Goal: Information Seeking & Learning: Learn about a topic

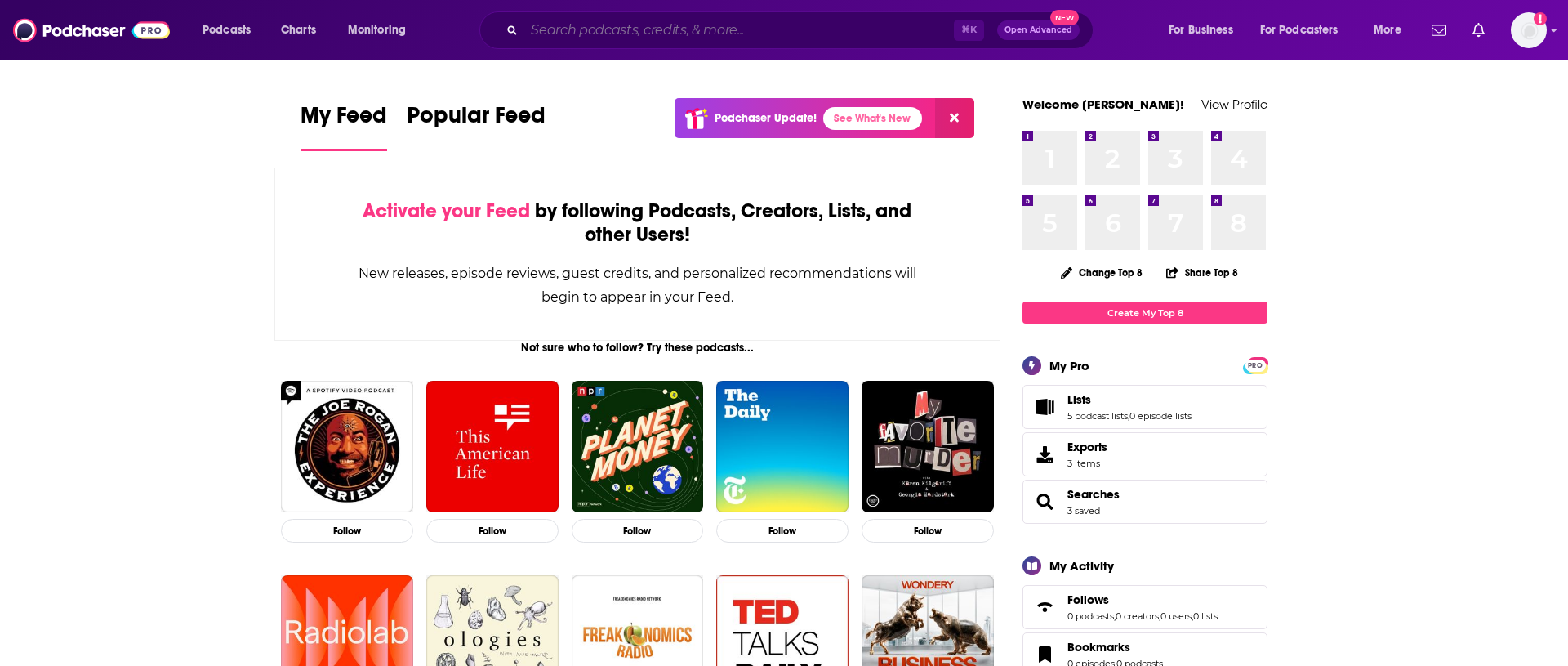
click at [559, 34] on input "Search podcasts, credits, & more..." at bounding box center [738, 30] width 430 height 26
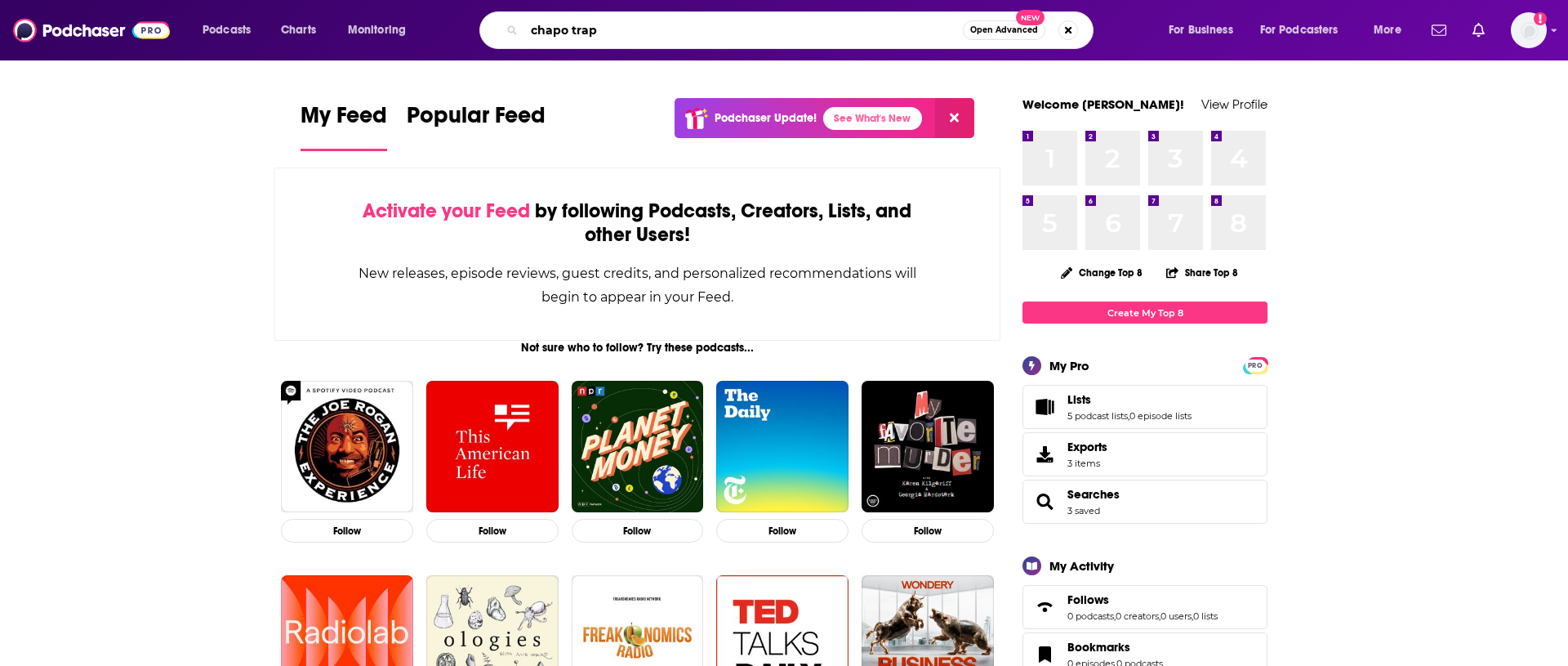
type input "chapo trap"
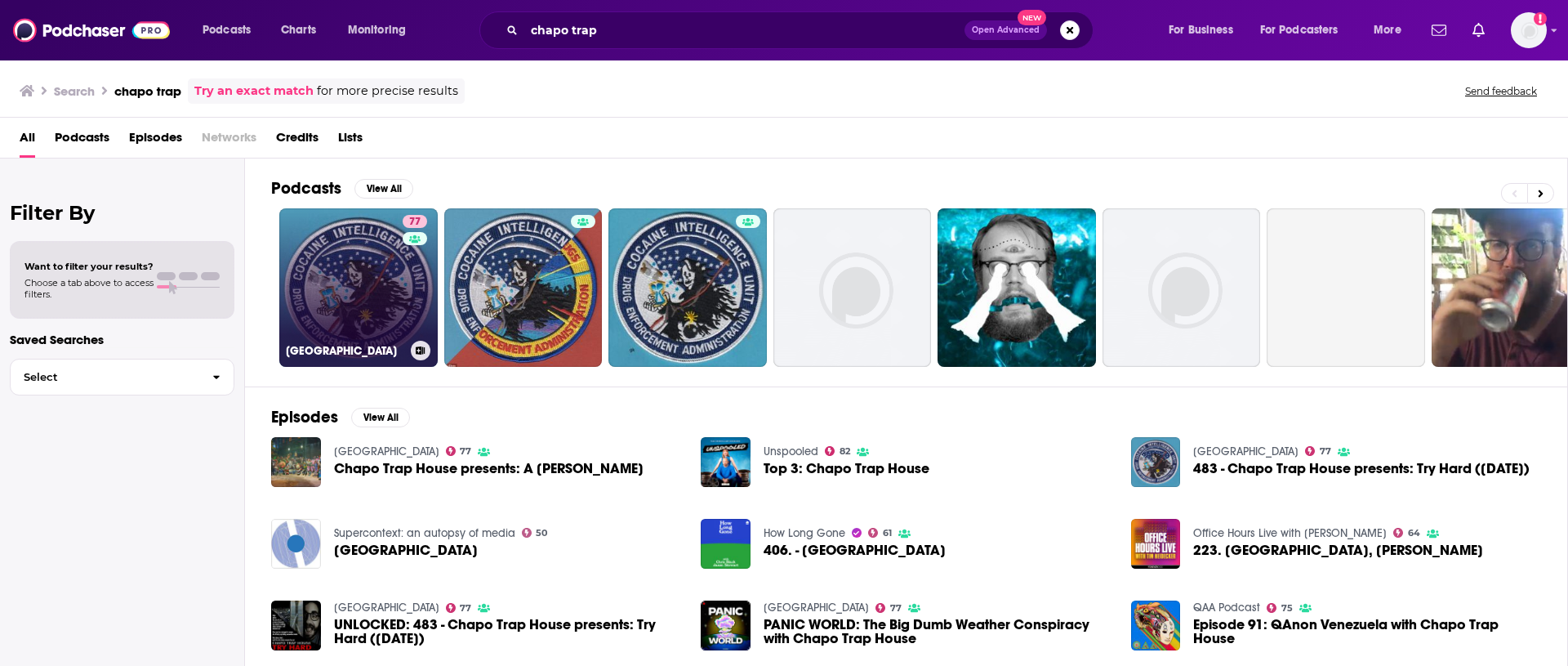
click at [354, 266] on link "77 [GEOGRAPHIC_DATA]" at bounding box center [358, 287] width 158 height 158
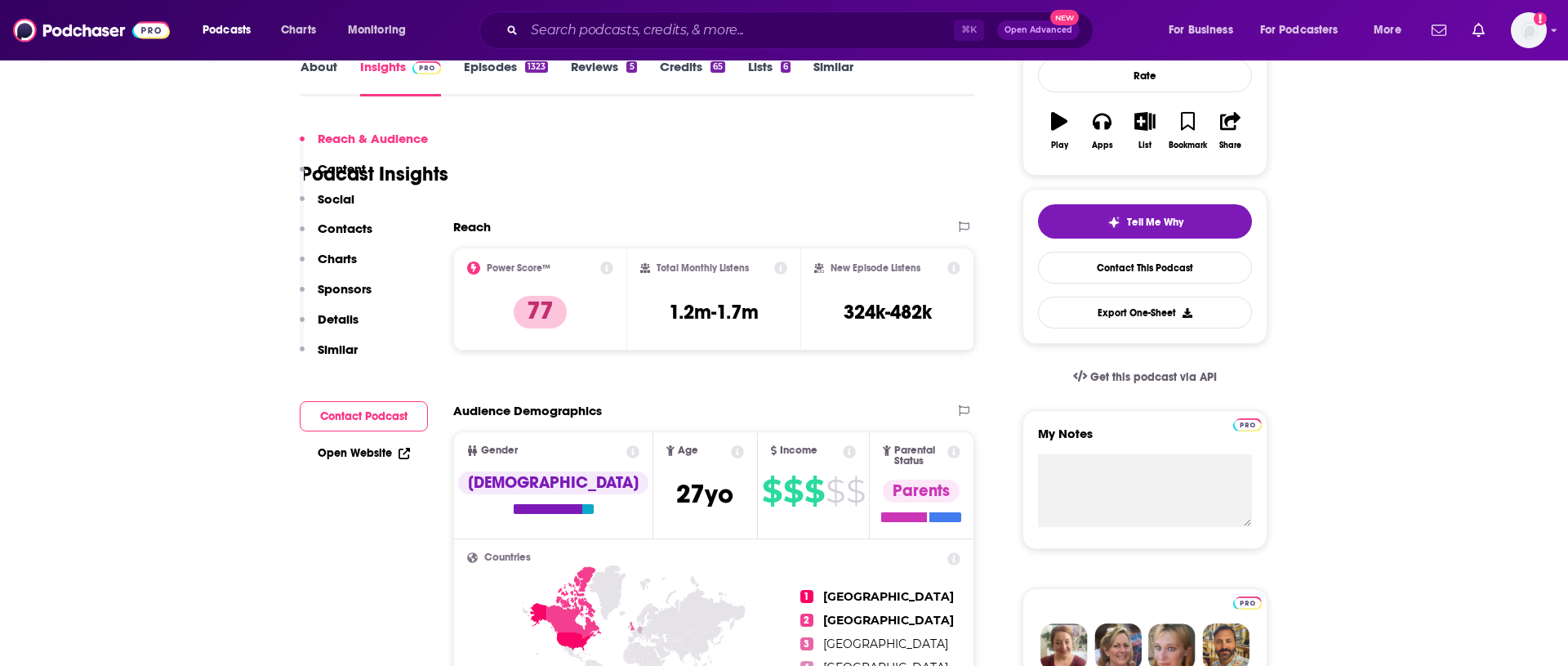
scroll to position [124, 0]
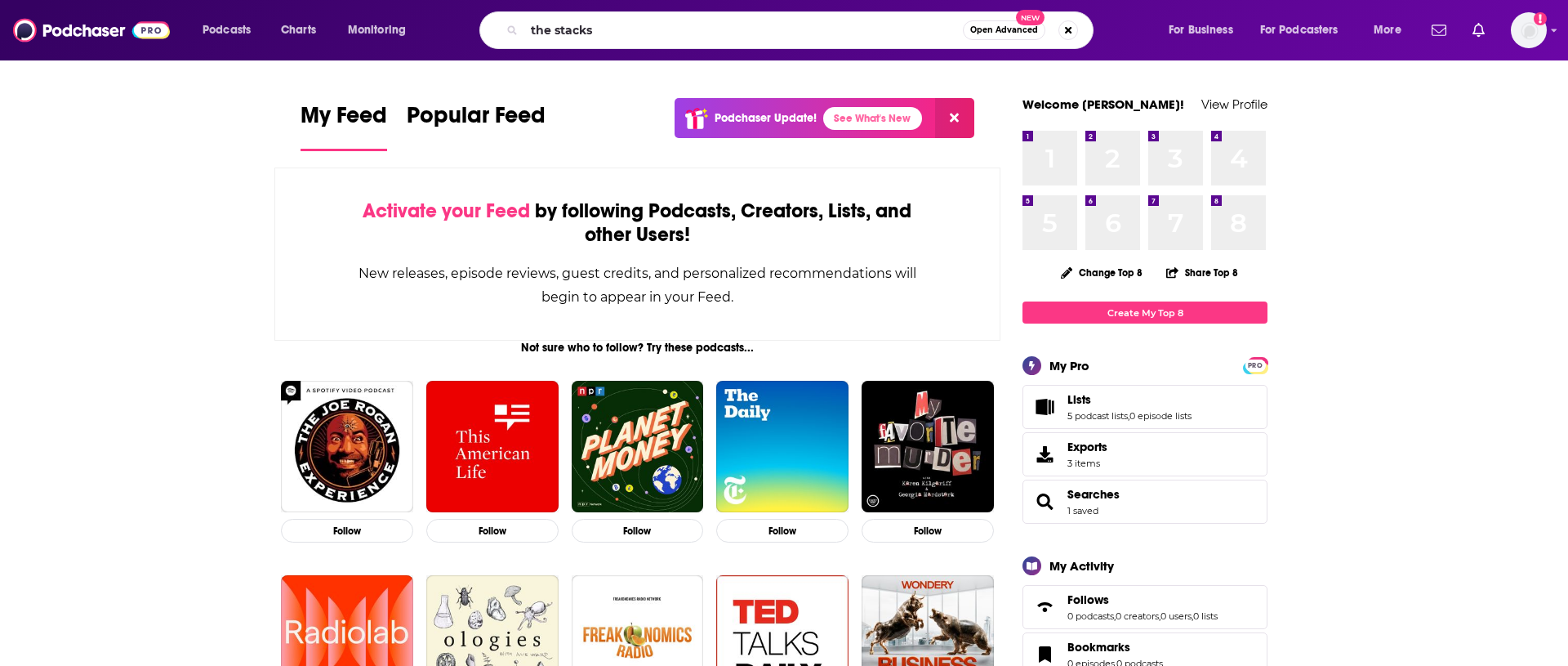
type input "the stacks"
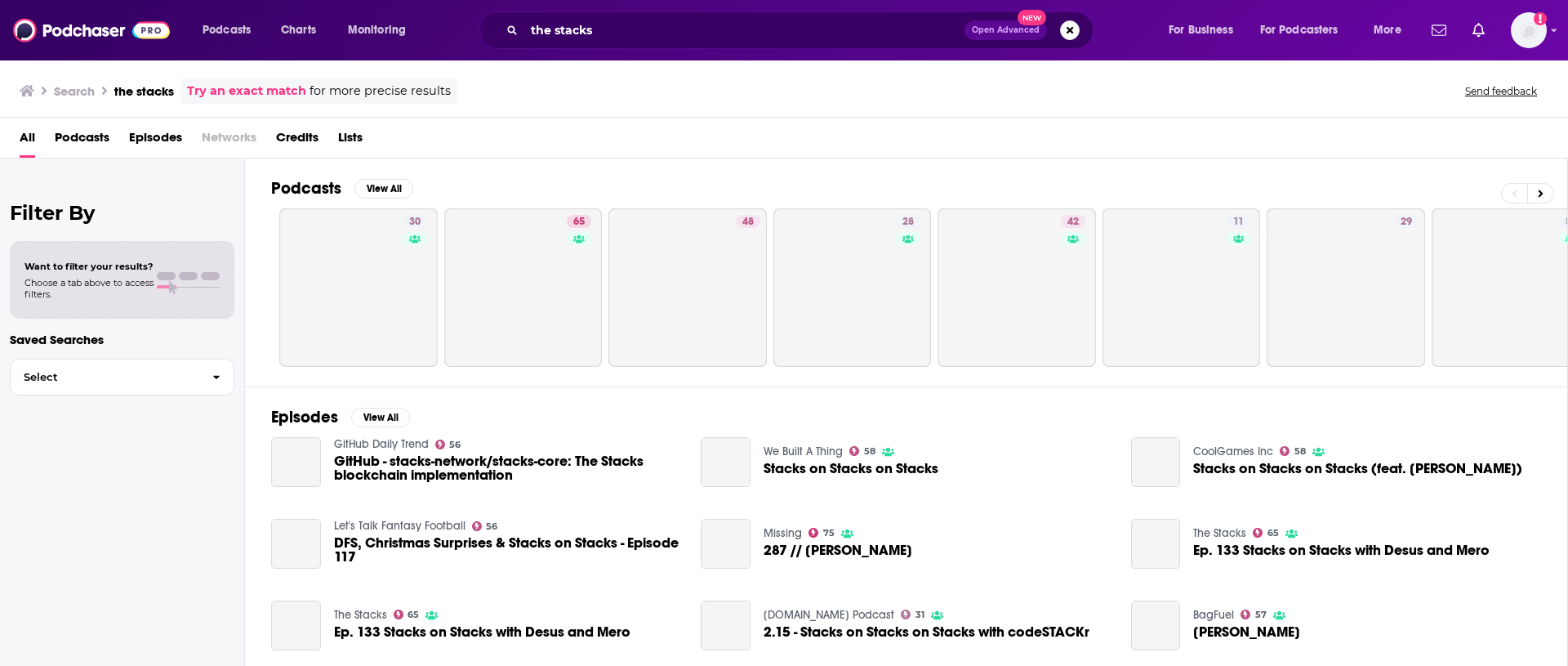
scroll to position [4, 0]
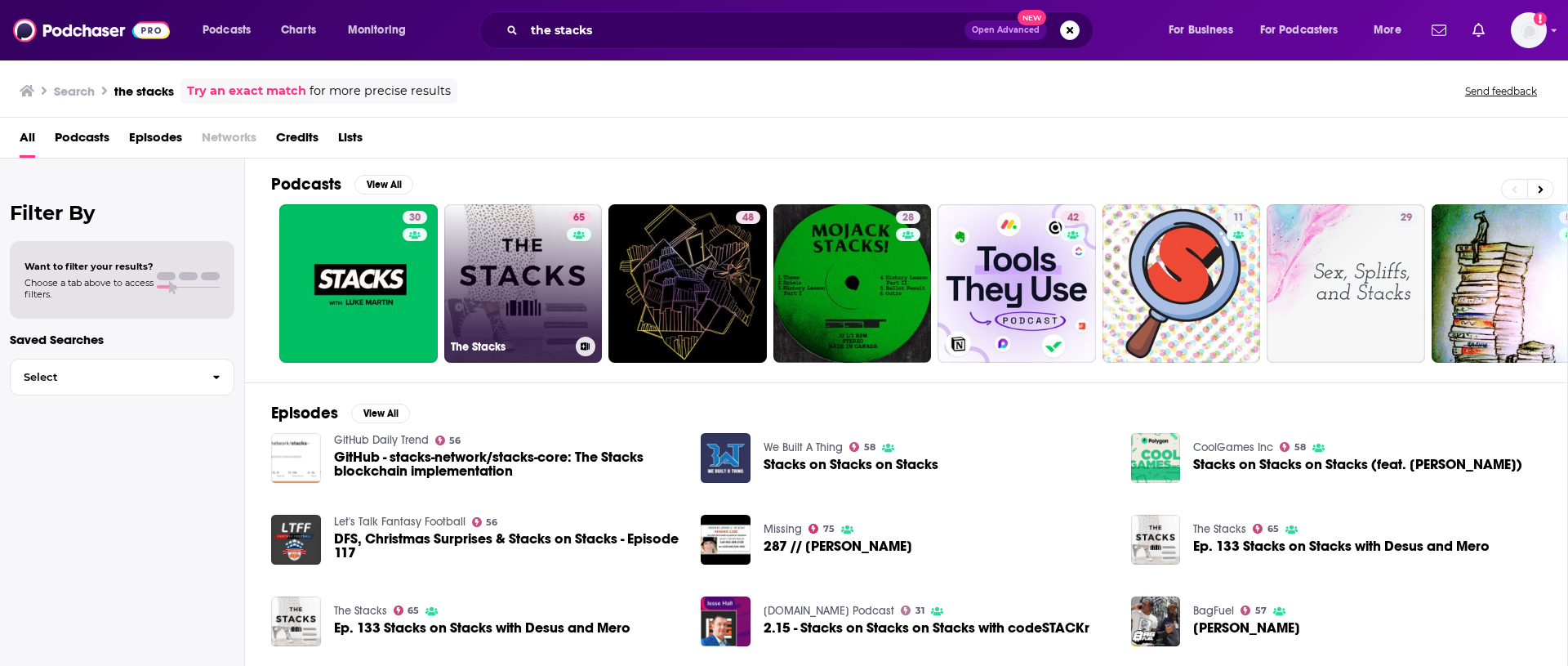
click at [515, 262] on link "65 The Stacks" at bounding box center [523, 283] width 158 height 158
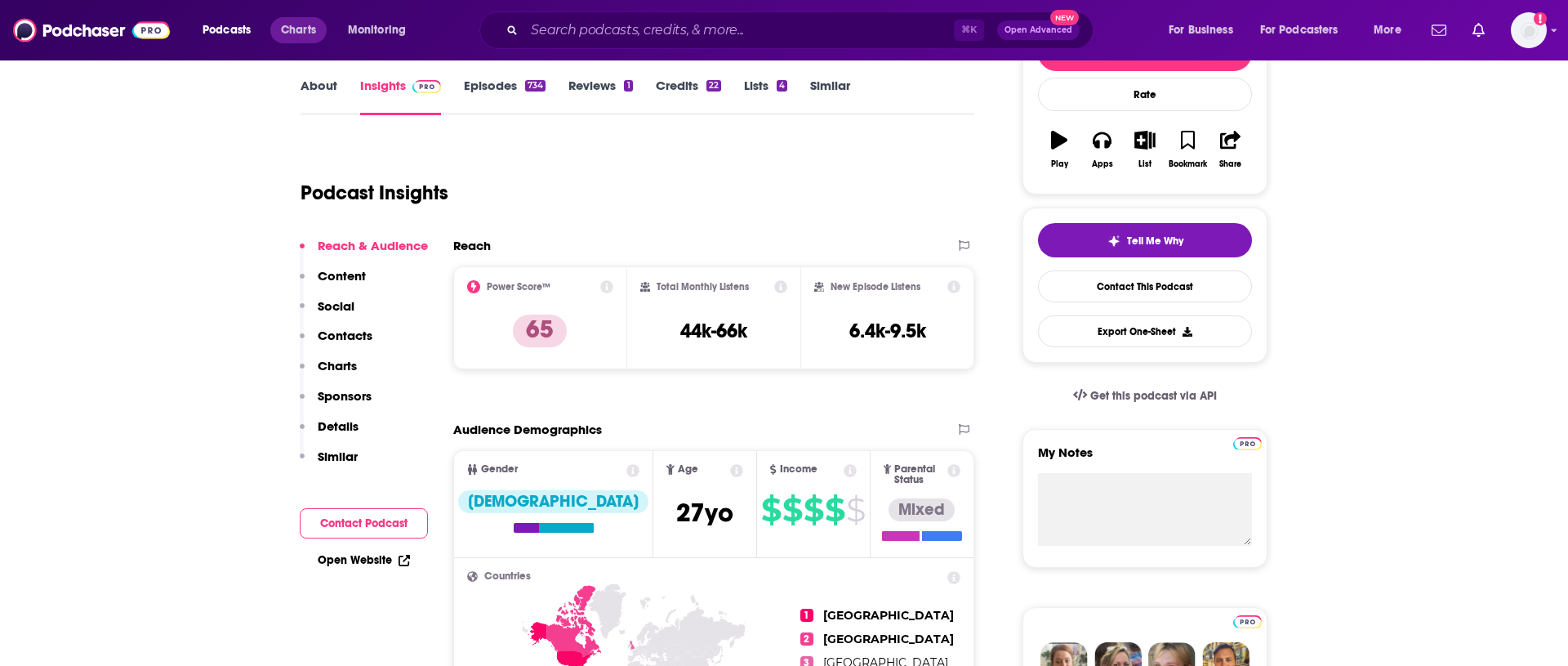
scroll to position [240, 0]
